Goal: Information Seeking & Learning: Learn about a topic

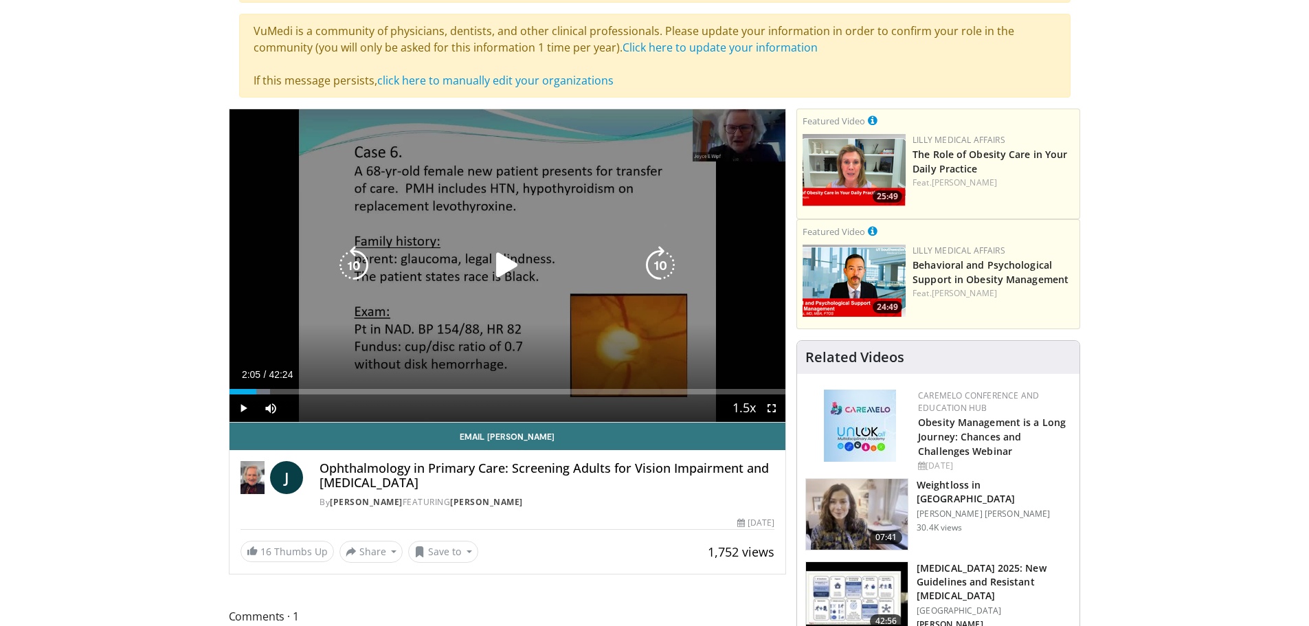
click at [506, 263] on icon "Video Player" at bounding box center [507, 265] width 38 height 38
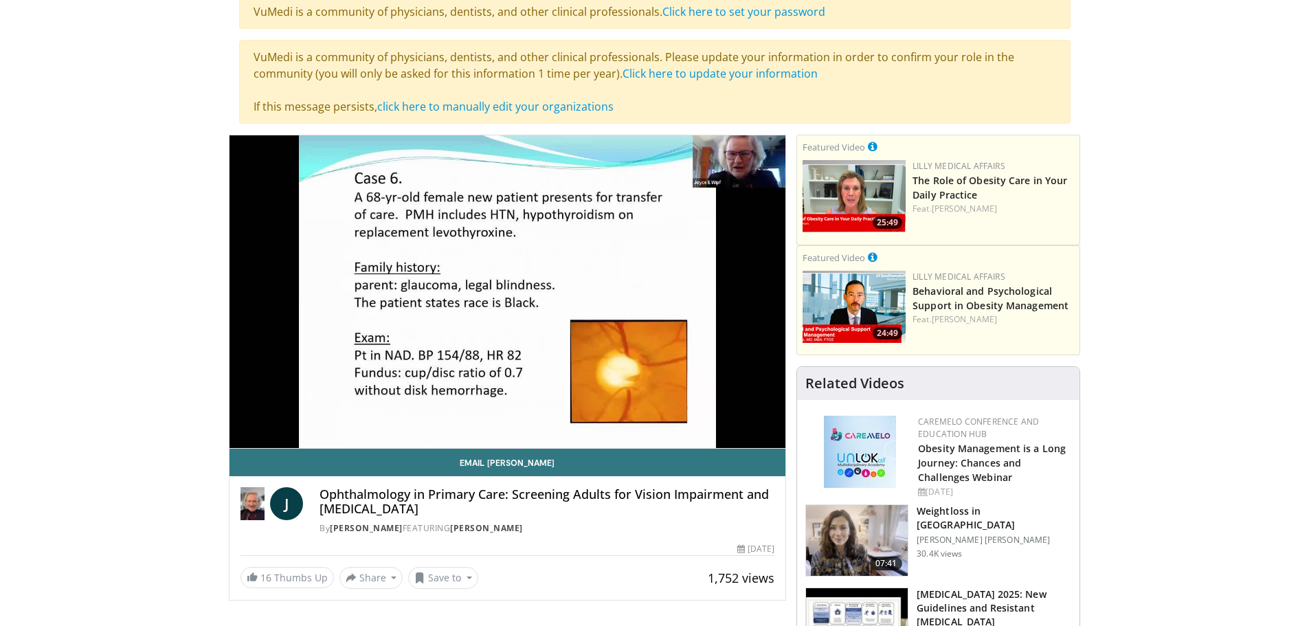
scroll to position [69, 0]
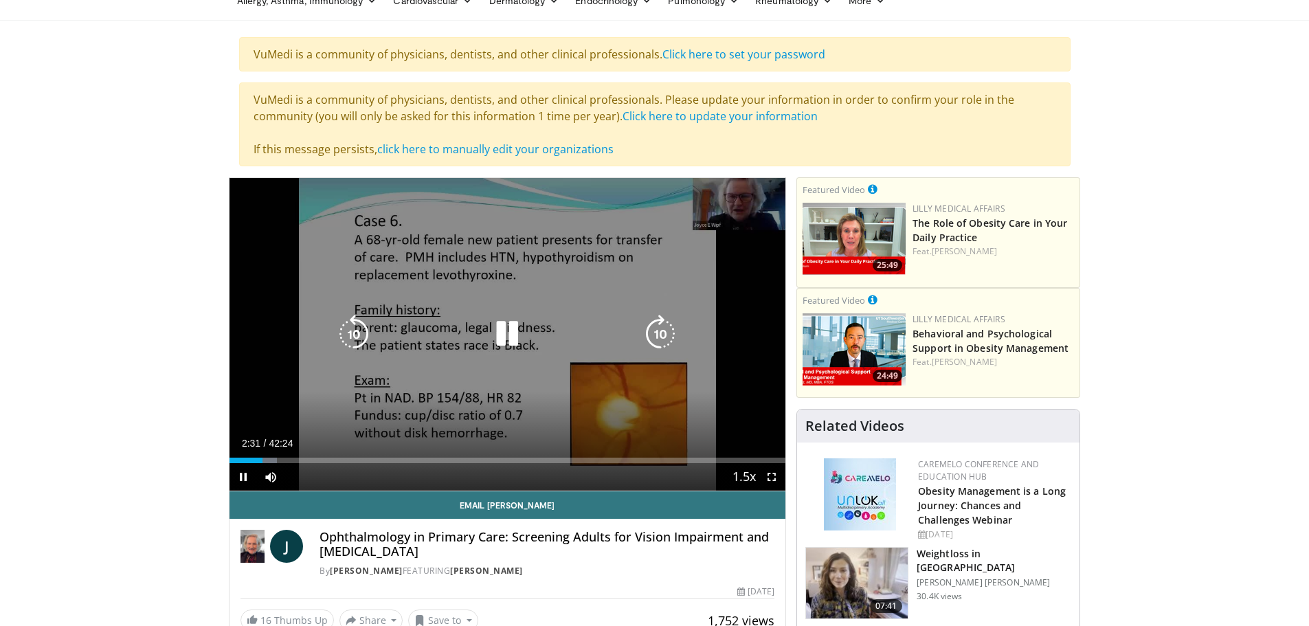
click at [669, 335] on icon "Video Player" at bounding box center [660, 334] width 38 height 38
click at [667, 331] on icon "Video Player" at bounding box center [660, 334] width 38 height 38
click at [343, 338] on icon "Video Player" at bounding box center [354, 334] width 38 height 38
click at [416, 272] on div "10 seconds Tap to unmute" at bounding box center [508, 334] width 557 height 313
click at [506, 337] on icon "Video Player" at bounding box center [507, 334] width 38 height 38
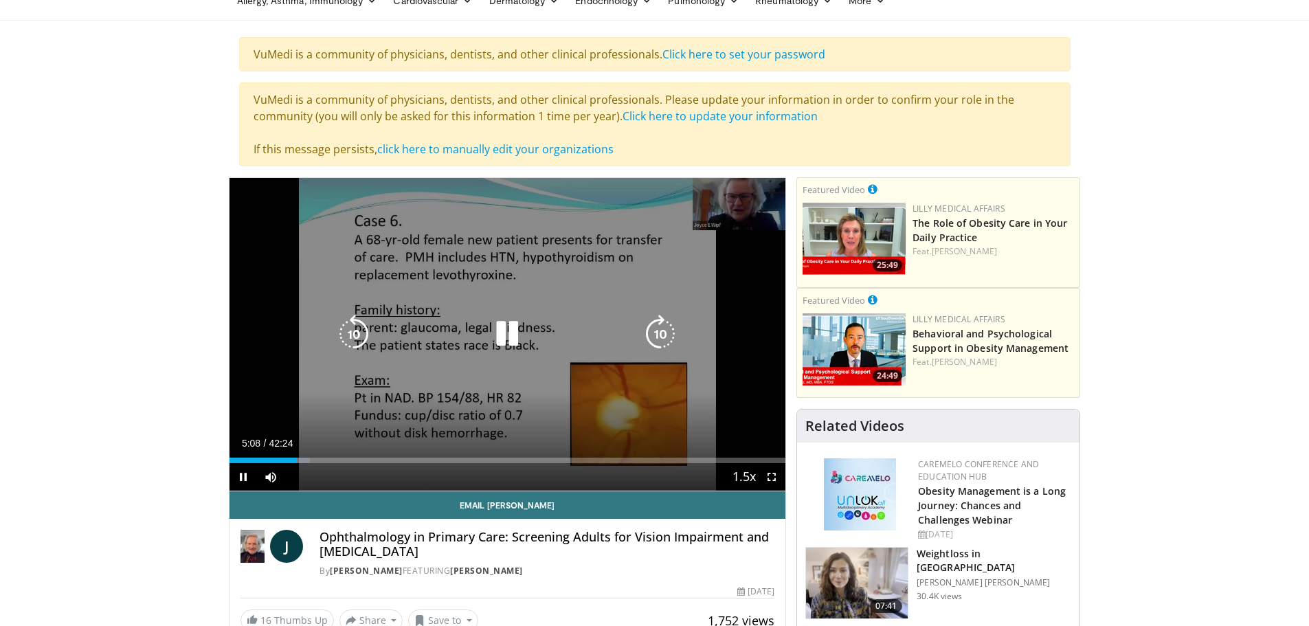
click at [346, 339] on icon "Video Player" at bounding box center [354, 334] width 38 height 38
click at [506, 318] on icon "Video Player" at bounding box center [507, 334] width 38 height 38
click at [498, 335] on icon "Video Player" at bounding box center [507, 334] width 38 height 38
click at [522, 324] on icon "Video Player" at bounding box center [507, 334] width 38 height 38
click at [524, 323] on icon "Video Player" at bounding box center [507, 334] width 38 height 38
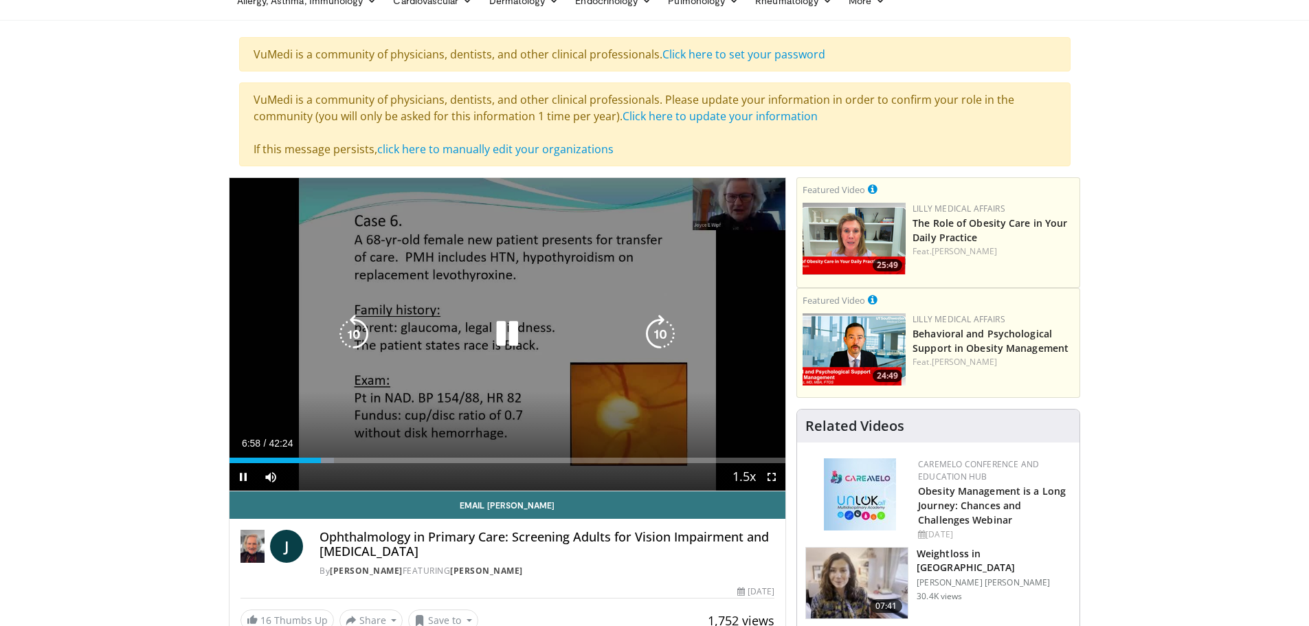
click at [671, 337] on icon "Video Player" at bounding box center [660, 334] width 38 height 38
click at [669, 337] on icon "Video Player" at bounding box center [660, 334] width 38 height 38
click at [663, 331] on icon "Video Player" at bounding box center [660, 334] width 38 height 38
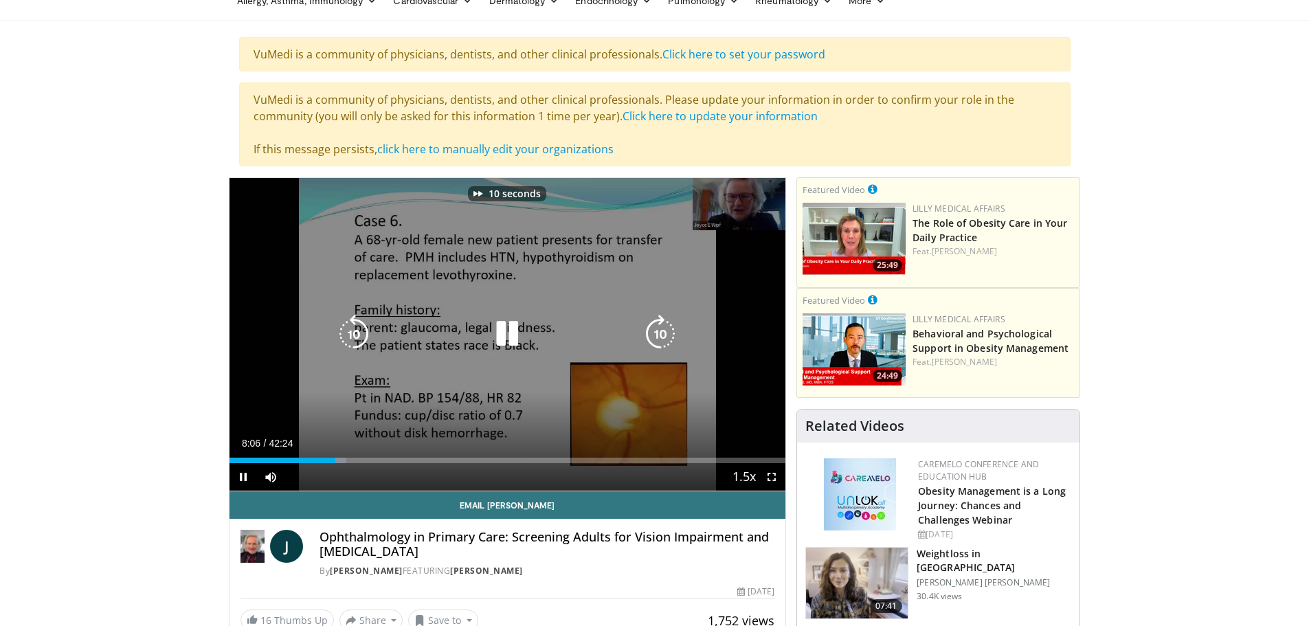
click at [663, 331] on icon "Video Player" at bounding box center [660, 334] width 38 height 38
click at [515, 336] on icon "Video Player" at bounding box center [507, 334] width 38 height 38
click at [515, 335] on icon "Video Player" at bounding box center [507, 334] width 38 height 38
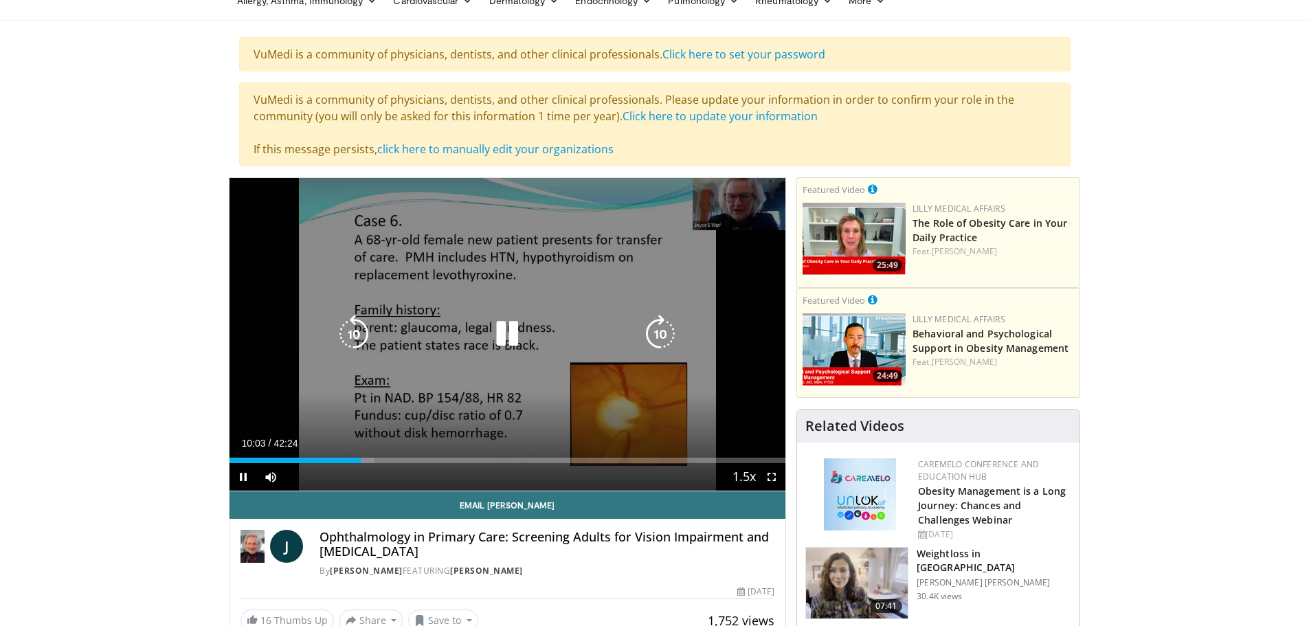
click at [653, 323] on icon "Video Player" at bounding box center [660, 334] width 38 height 38
click at [654, 322] on icon "Video Player" at bounding box center [660, 334] width 38 height 38
click at [651, 322] on icon "Video Player" at bounding box center [660, 334] width 38 height 38
click at [650, 324] on icon "Video Player" at bounding box center [660, 334] width 38 height 38
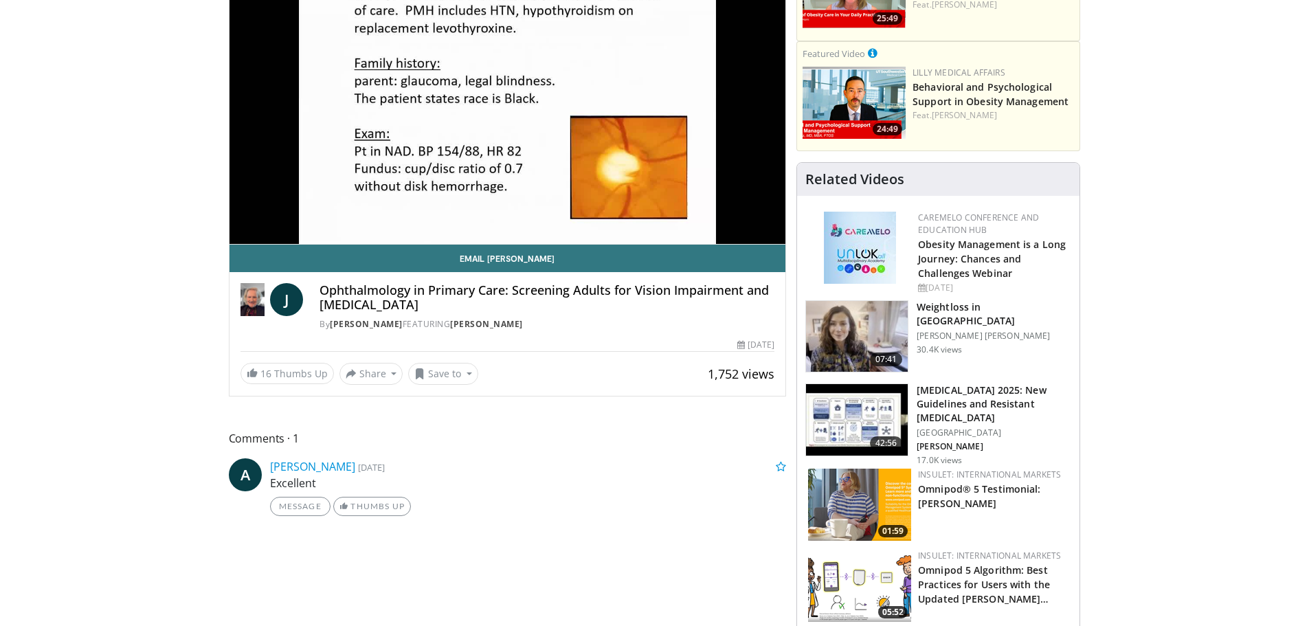
scroll to position [137, 0]
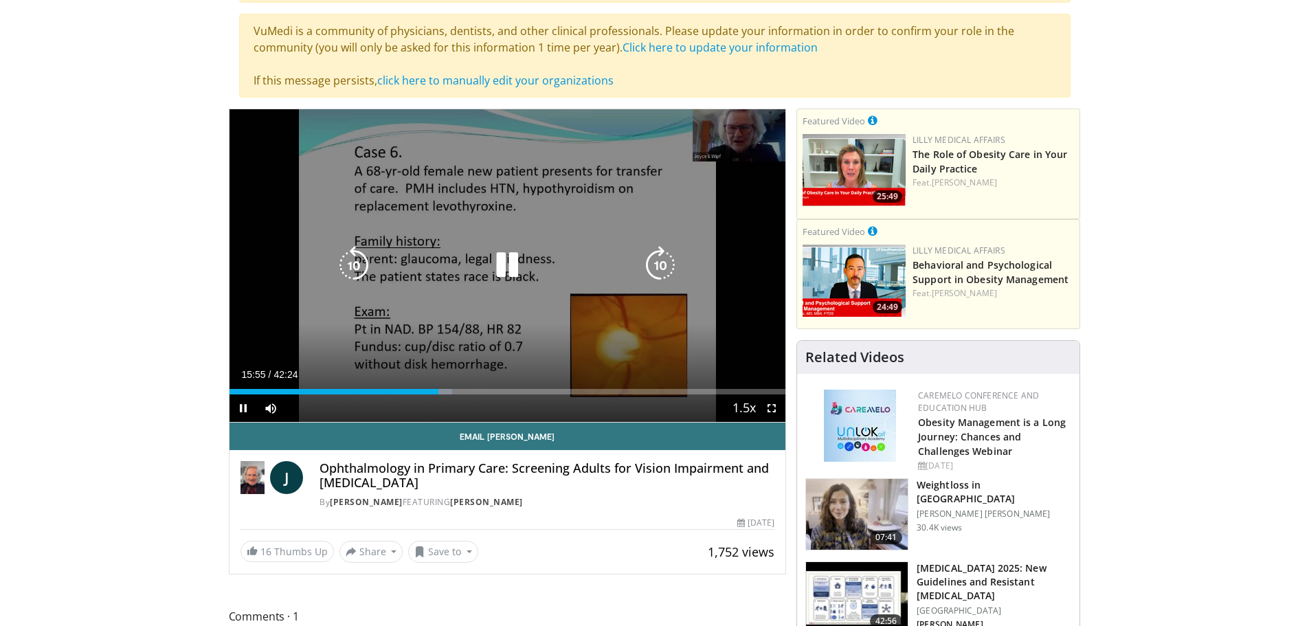
click at [654, 262] on icon "Video Player" at bounding box center [660, 265] width 38 height 38
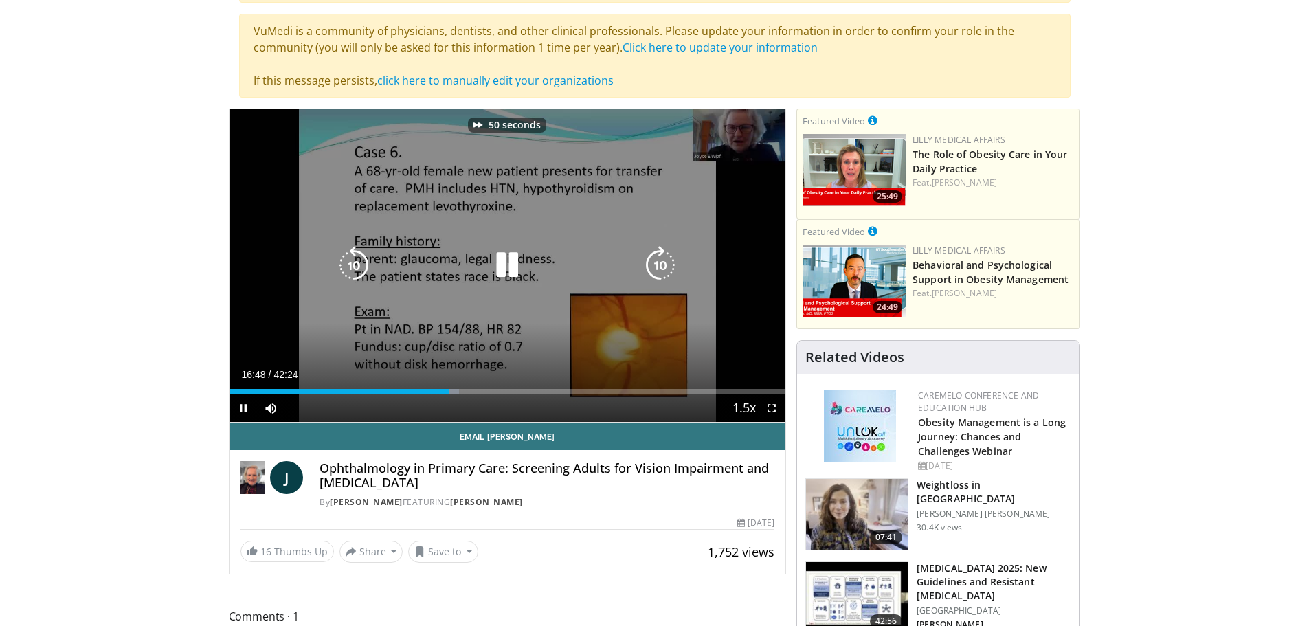
click at [654, 263] on icon "Video Player" at bounding box center [660, 265] width 38 height 38
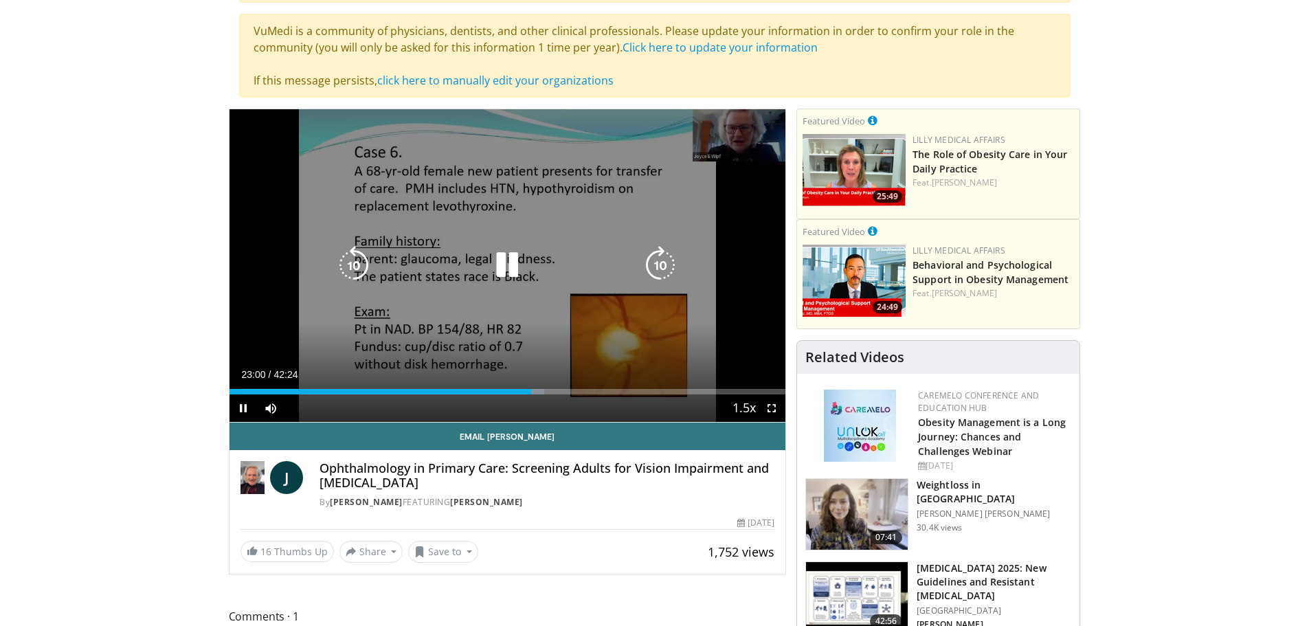
click at [525, 272] on icon "Video Player" at bounding box center [507, 265] width 38 height 38
click at [500, 262] on icon "Video Player" at bounding box center [507, 265] width 38 height 38
click at [667, 270] on icon "Video Player" at bounding box center [660, 265] width 38 height 38
click at [668, 269] on icon "Video Player" at bounding box center [660, 265] width 38 height 38
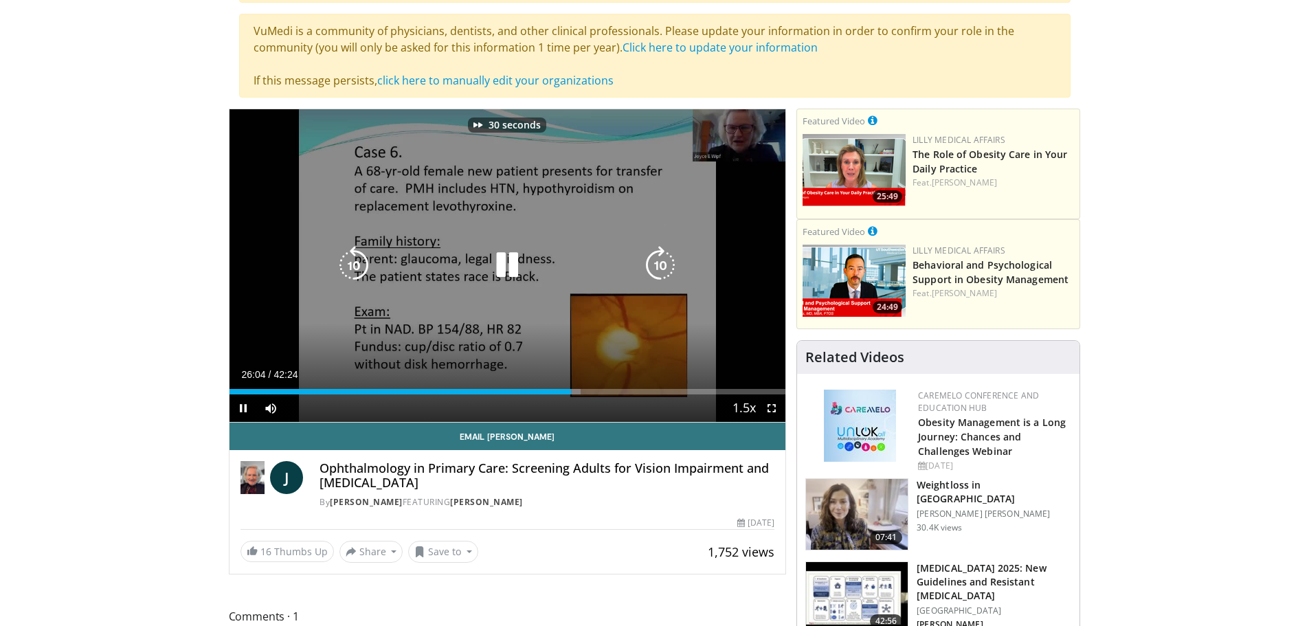
click at [668, 269] on icon "Video Player" at bounding box center [660, 265] width 38 height 38
